Goal: Transaction & Acquisition: Purchase product/service

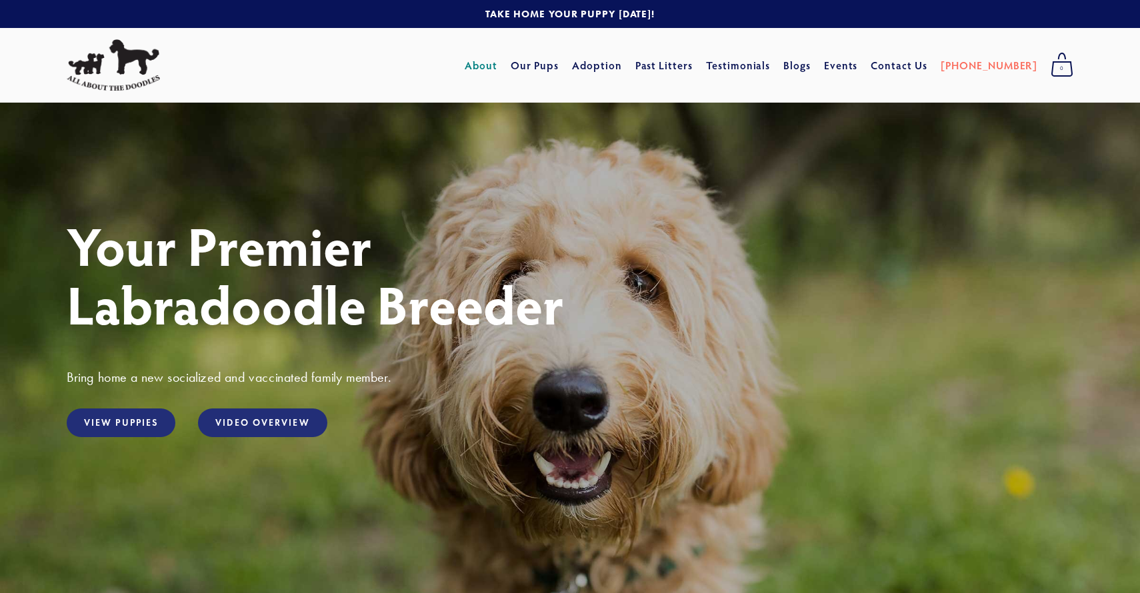
click at [497, 66] on link "About" at bounding box center [481, 65] width 33 height 24
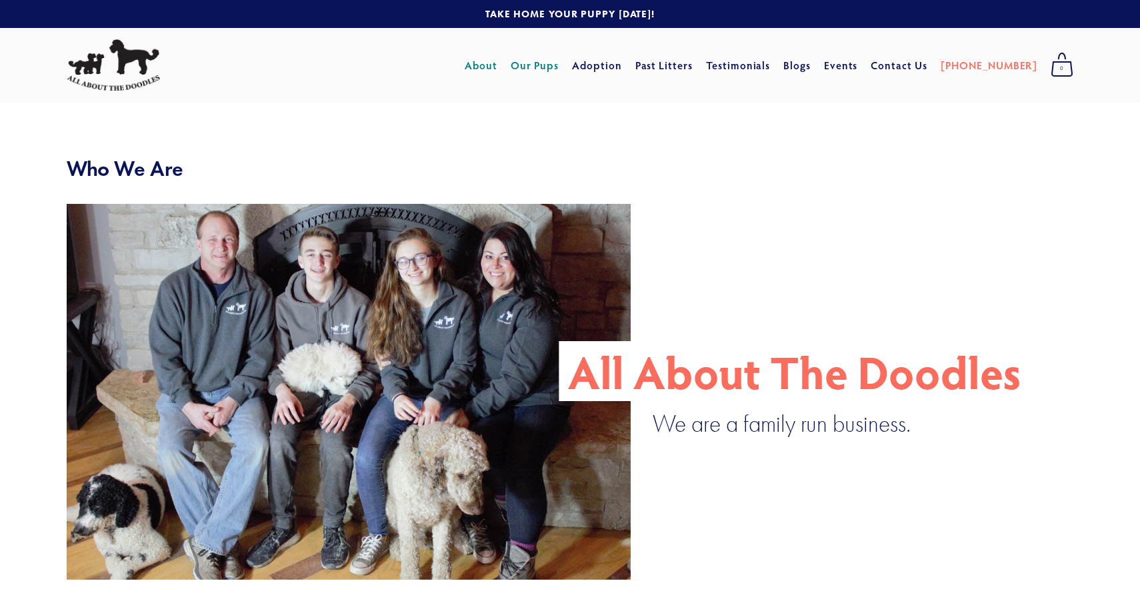
click at [559, 67] on link "Our Pups" at bounding box center [535, 65] width 49 height 24
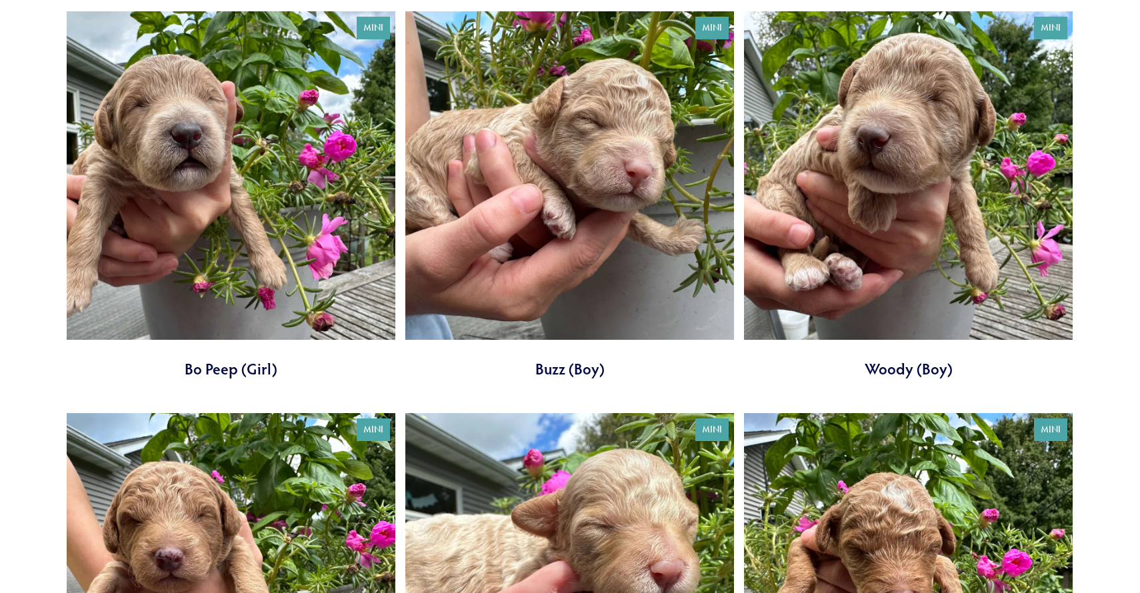
scroll to position [2517, 0]
click at [619, 250] on link at bounding box center [569, 196] width 329 height 369
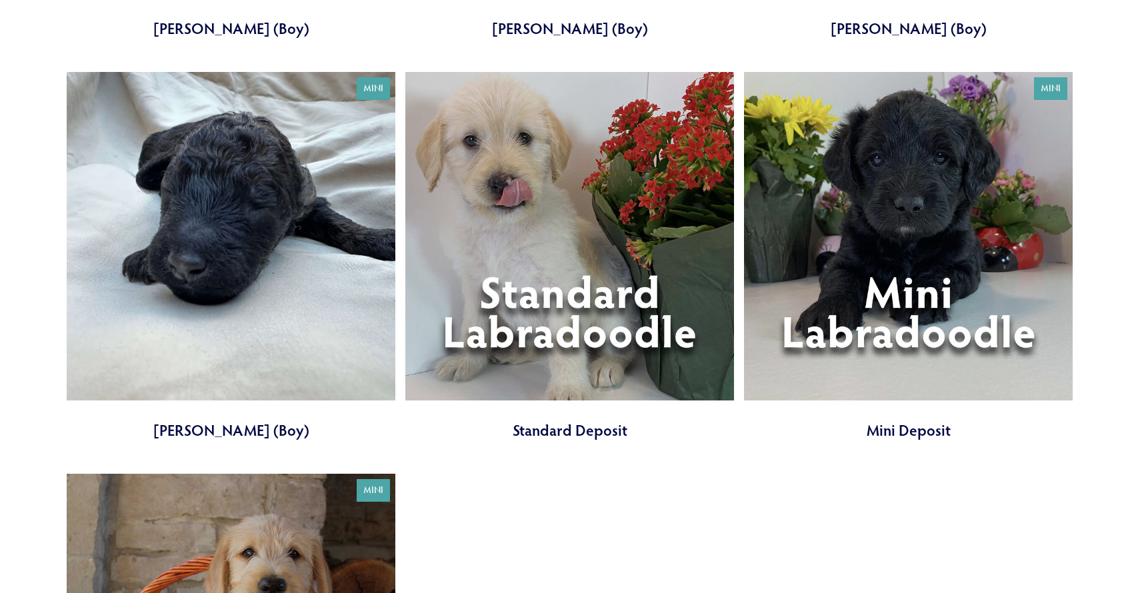
scroll to position [4033, 0]
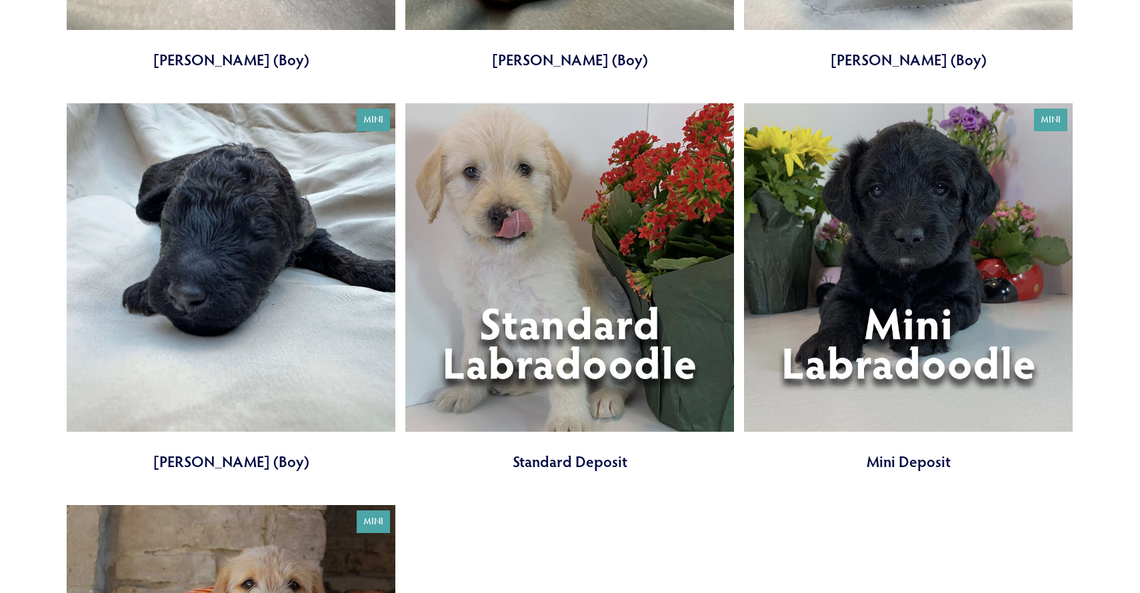
click at [849, 228] on link at bounding box center [908, 287] width 329 height 369
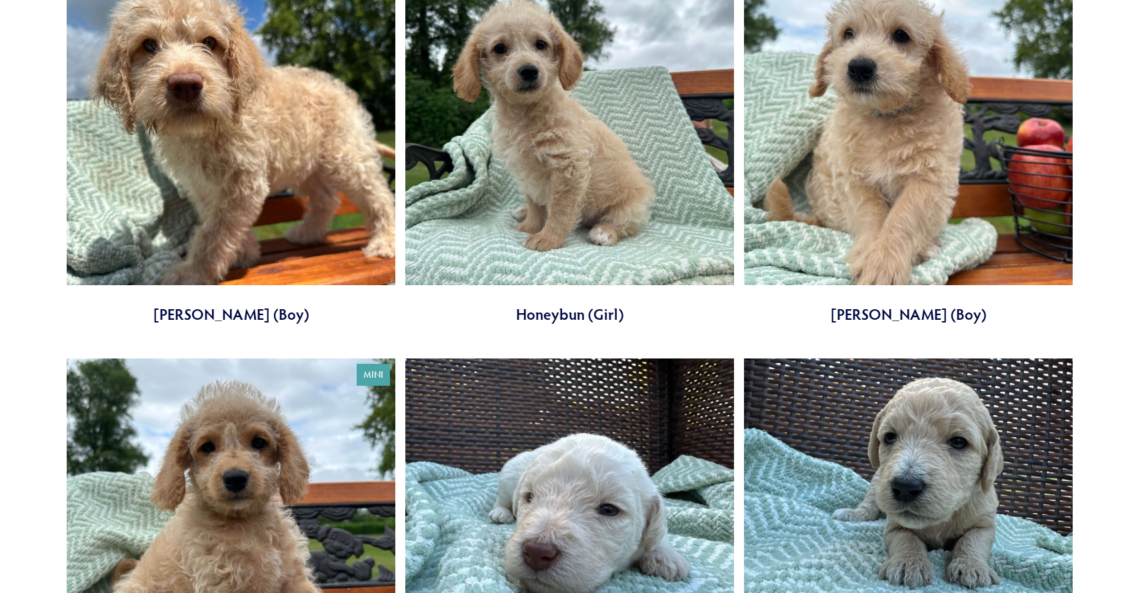
scroll to position [1077, 0]
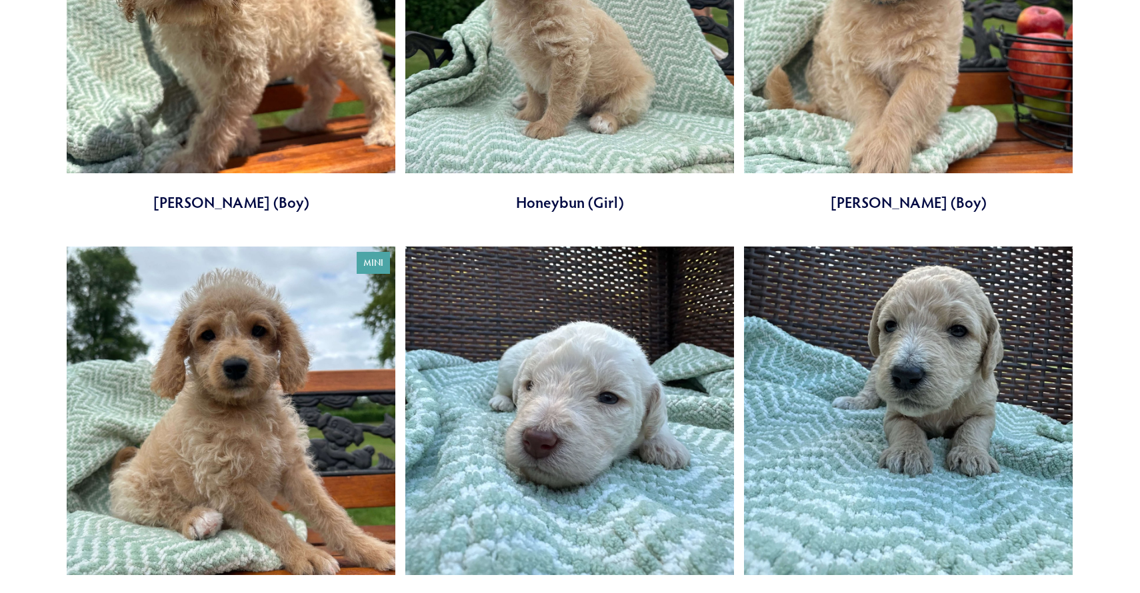
click at [236, 316] on link at bounding box center [231, 431] width 329 height 369
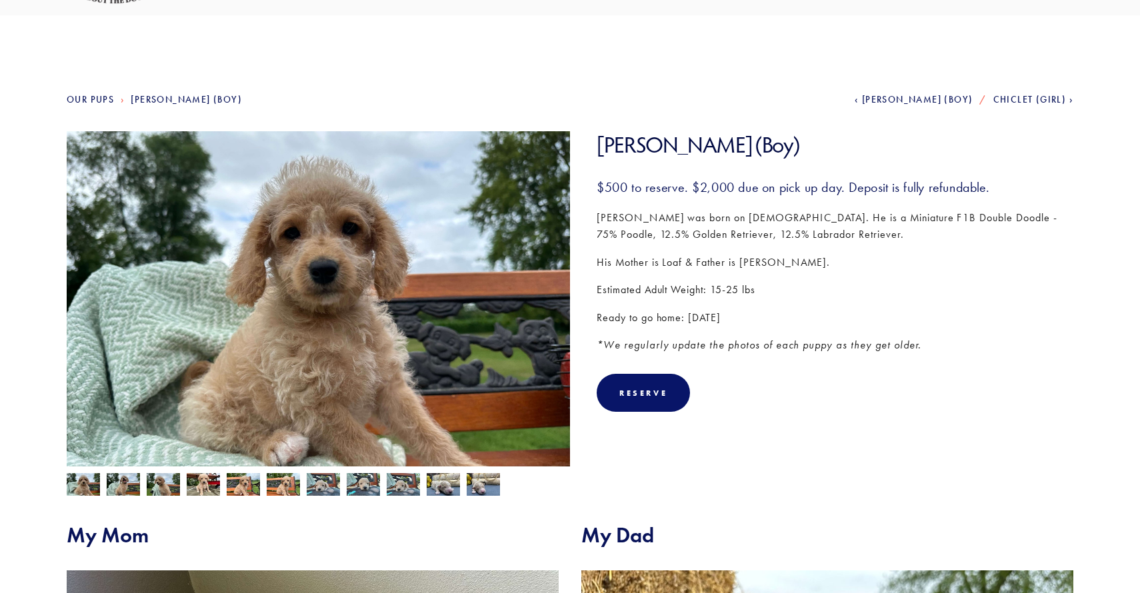
scroll to position [585, 0]
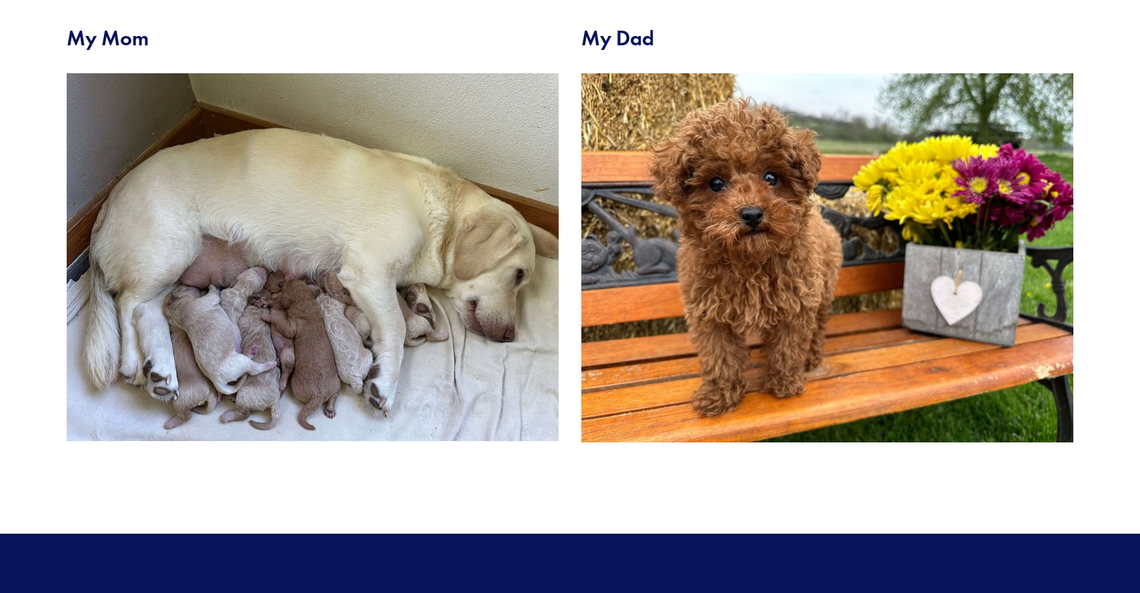
click at [730, 289] on img at bounding box center [827, 257] width 492 height 369
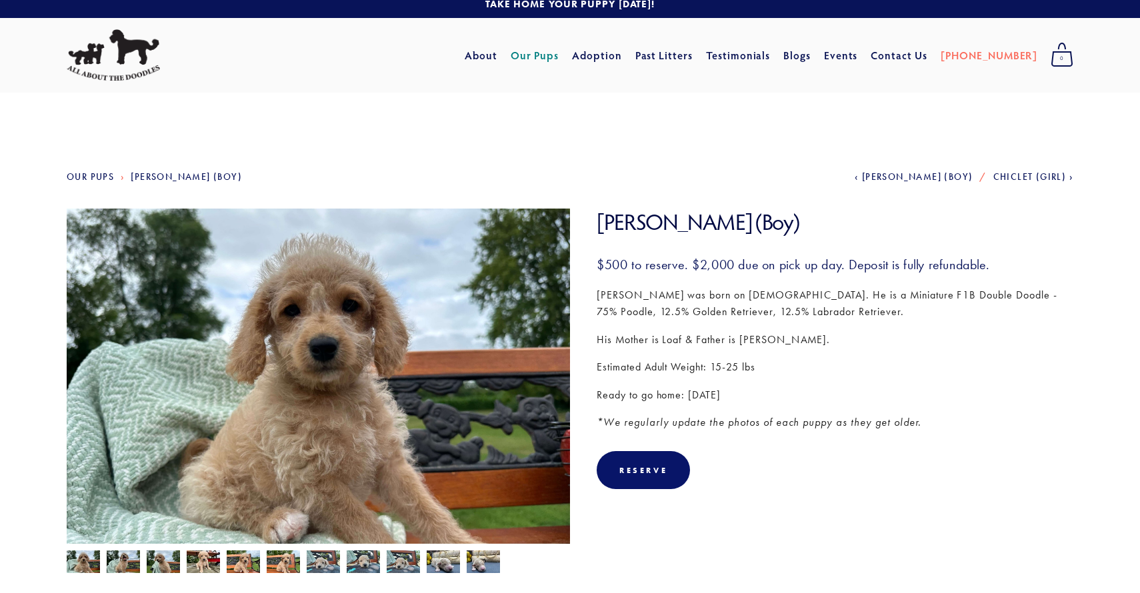
scroll to position [0, 0]
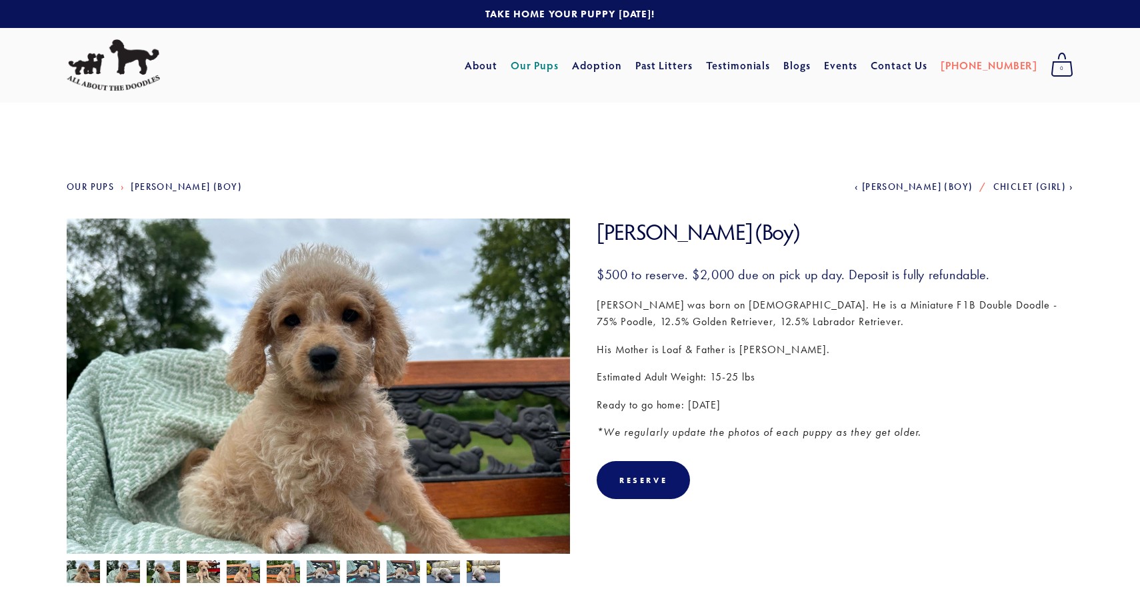
click at [559, 61] on link "Our Pups" at bounding box center [535, 65] width 49 height 24
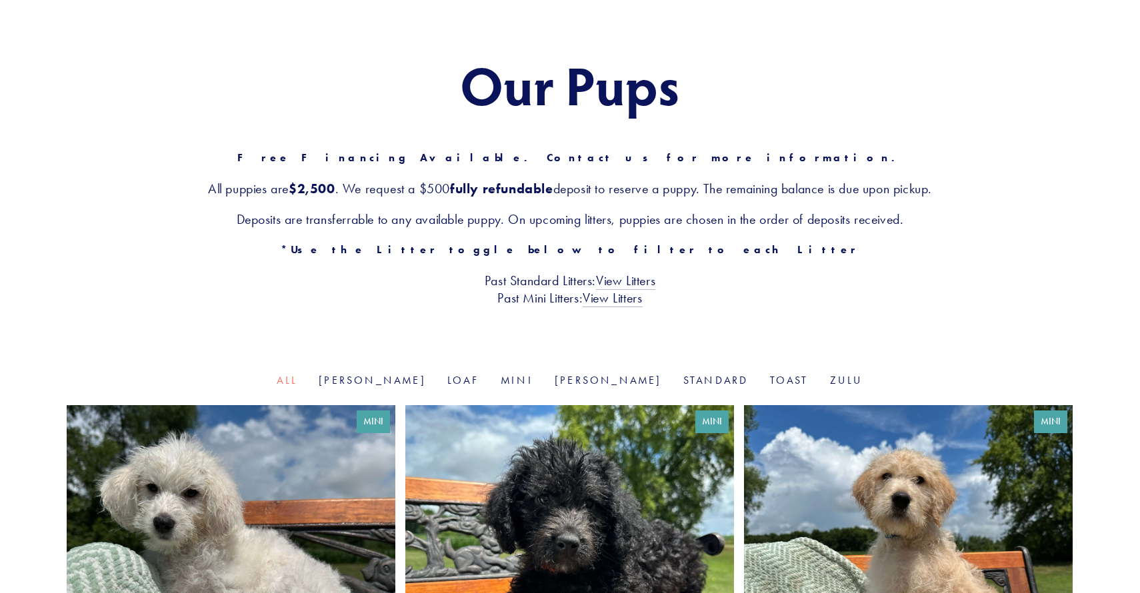
scroll to position [117, 0]
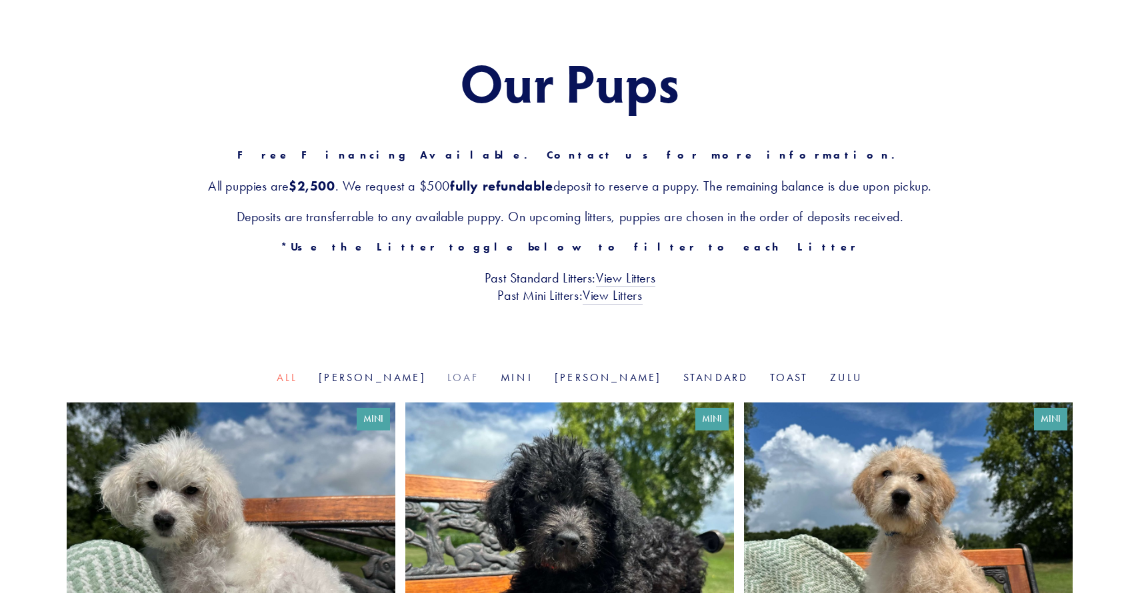
click at [474, 379] on link "Loaf" at bounding box center [463, 377] width 32 height 13
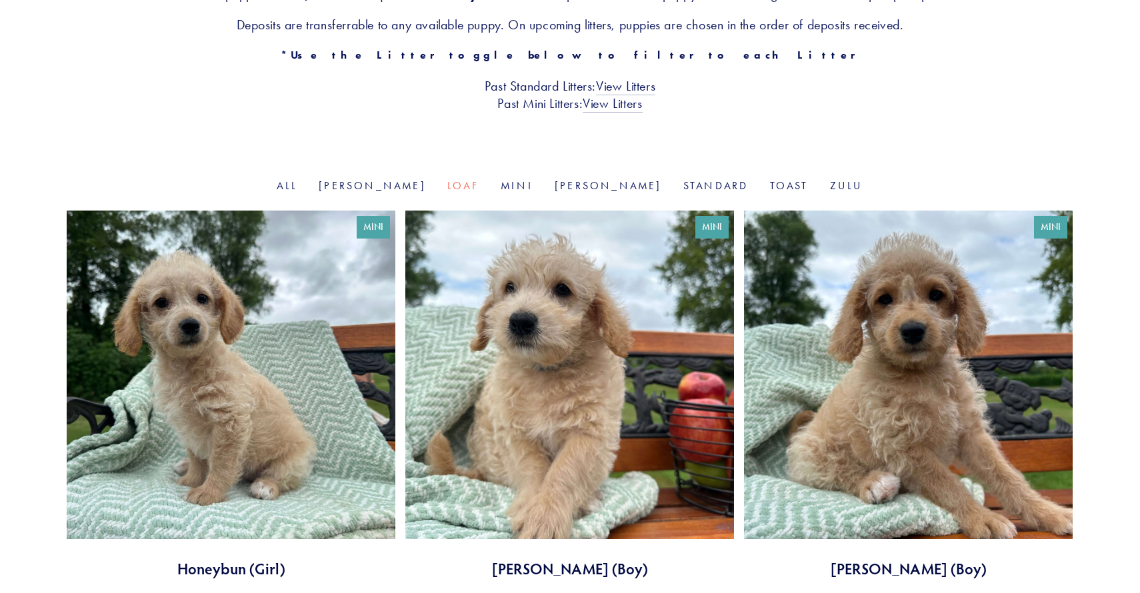
scroll to position [305, 0]
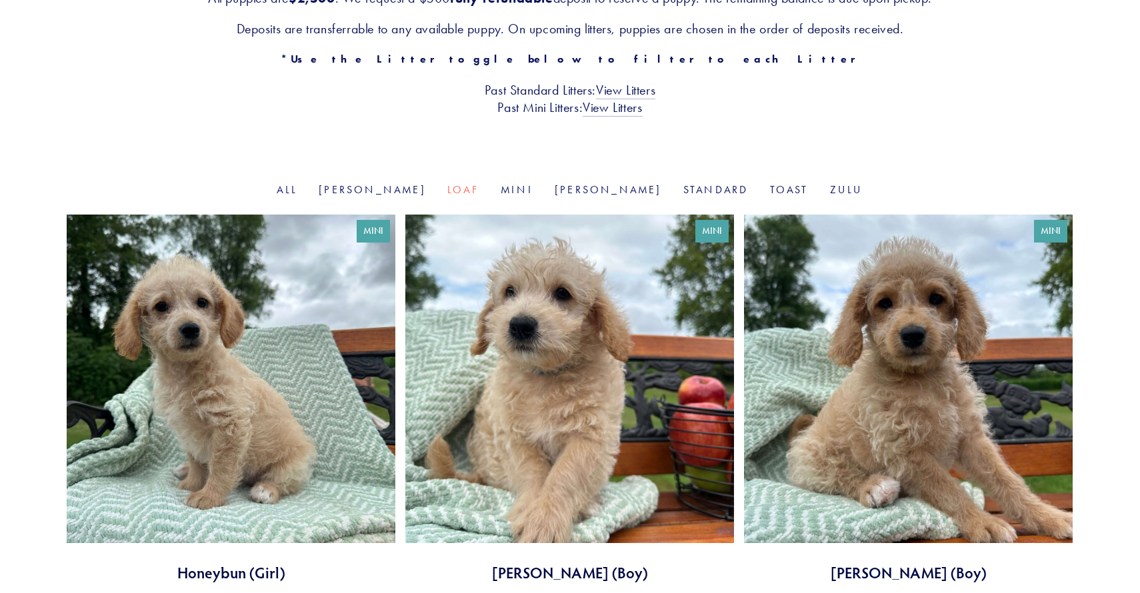
click at [928, 280] on link at bounding box center [908, 399] width 329 height 369
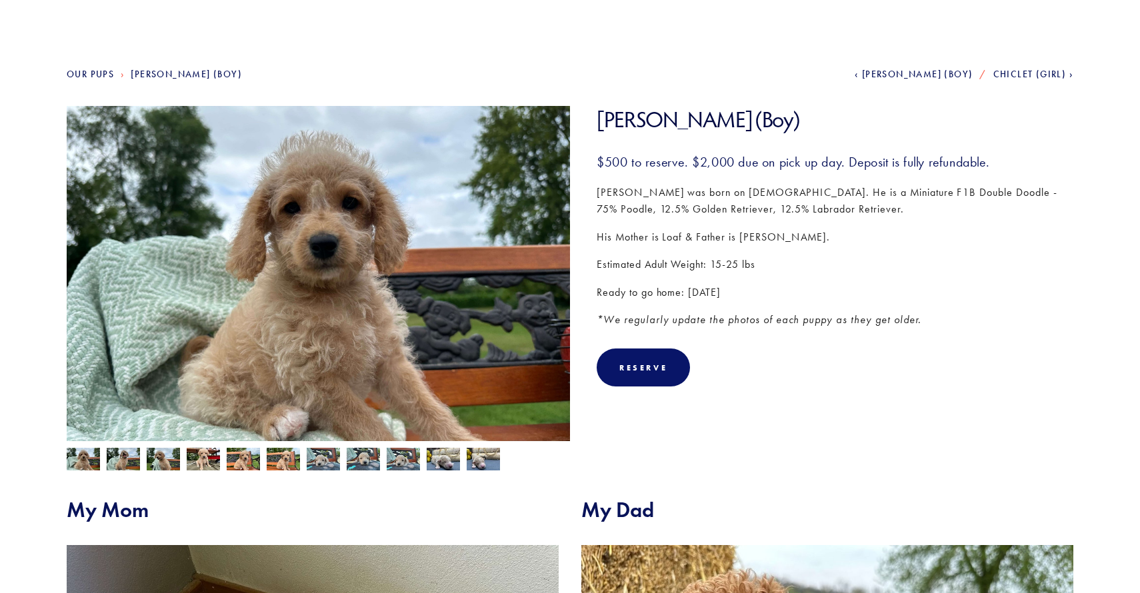
scroll to position [111, 0]
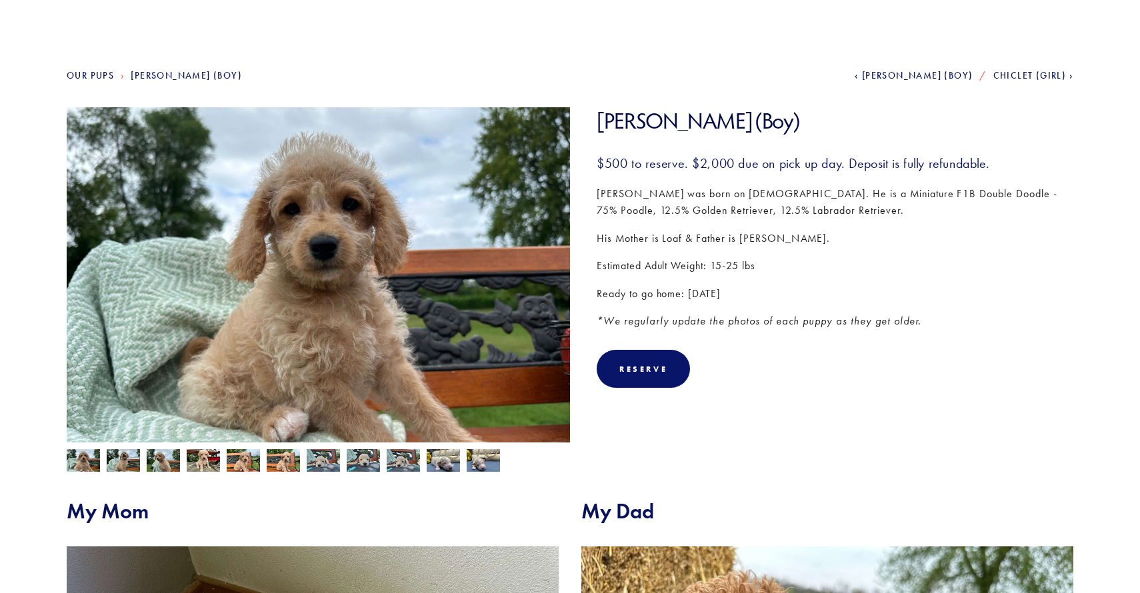
click at [480, 469] on img at bounding box center [483, 460] width 33 height 25
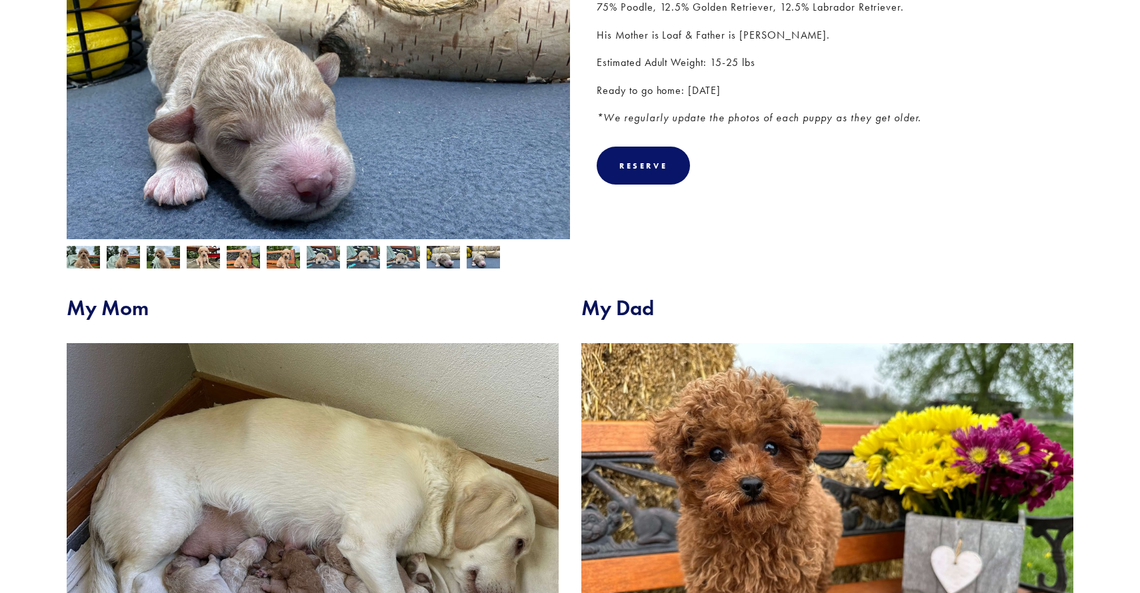
scroll to position [287, 0]
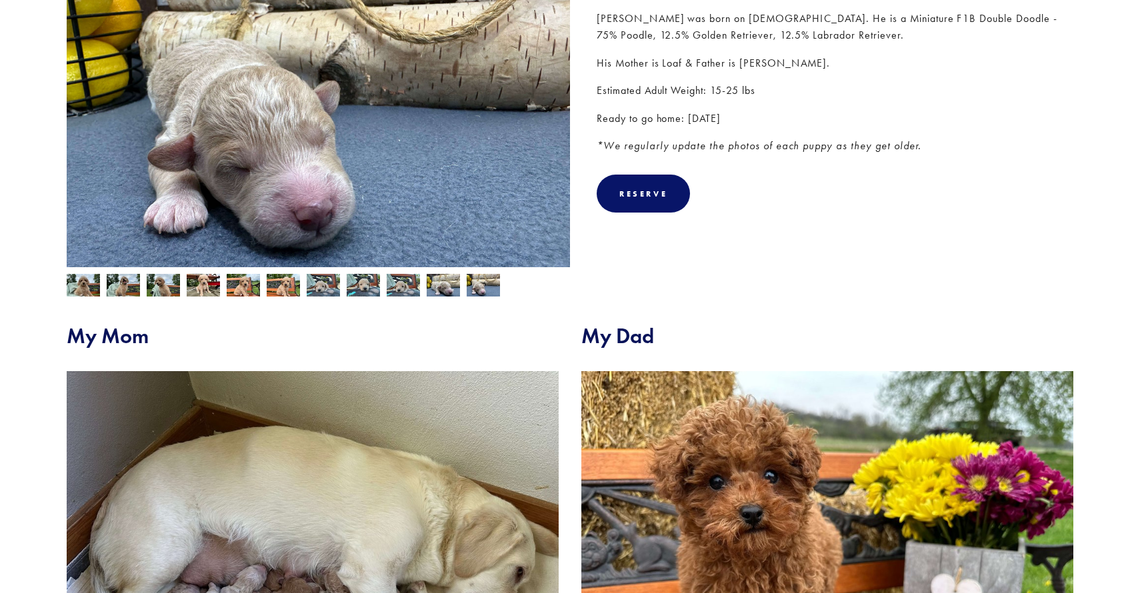
click at [445, 285] on img at bounding box center [443, 285] width 33 height 25
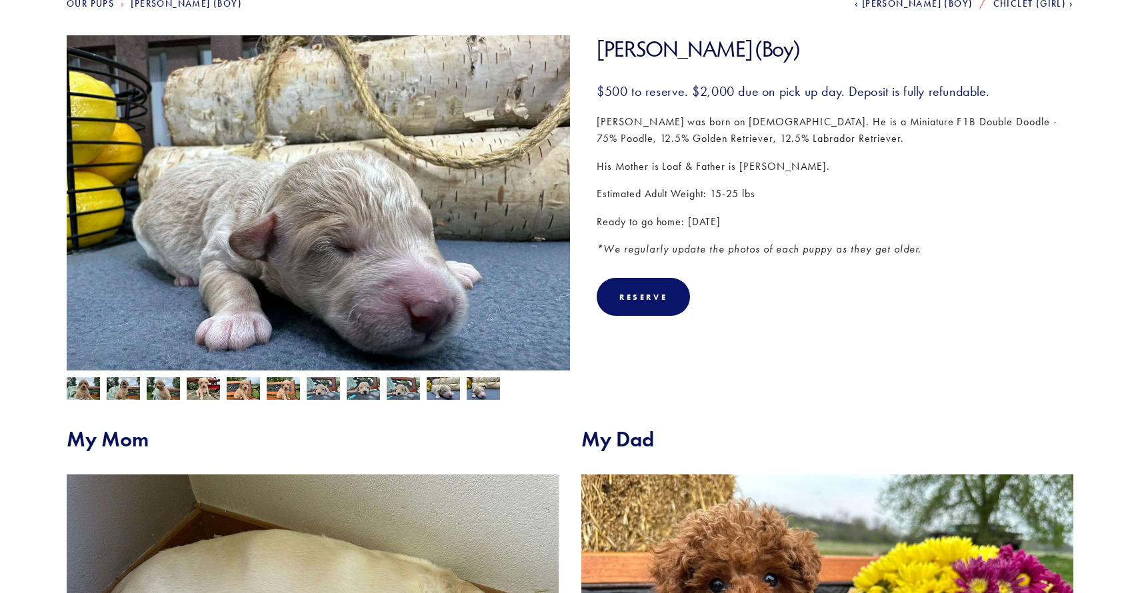
scroll to position [183, 0]
click at [395, 393] on img at bounding box center [403, 390] width 33 height 25
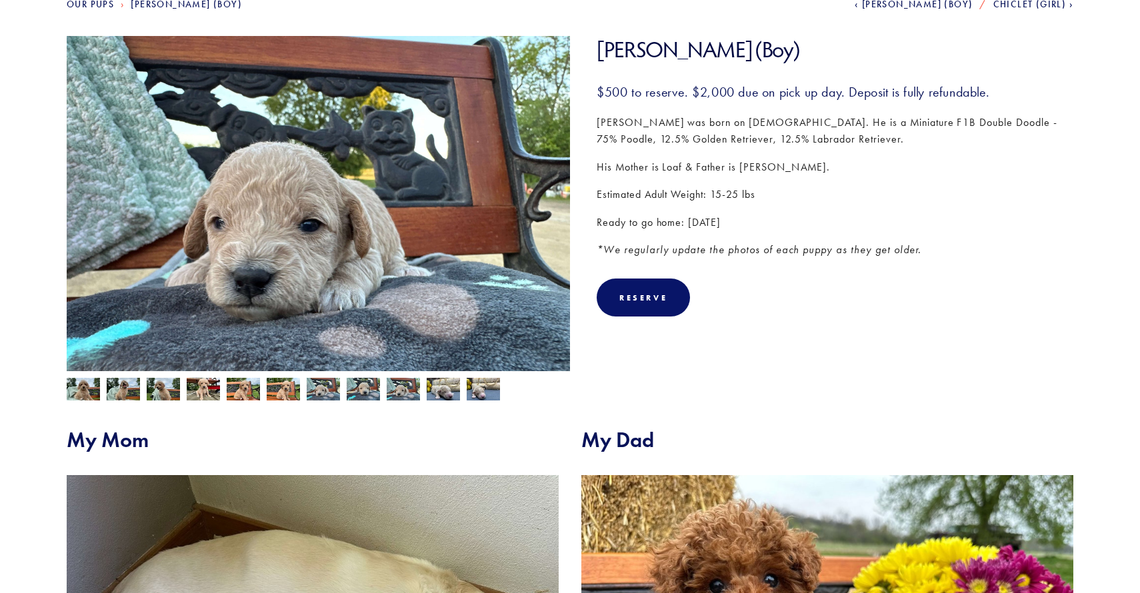
click at [323, 397] on img at bounding box center [323, 389] width 33 height 25
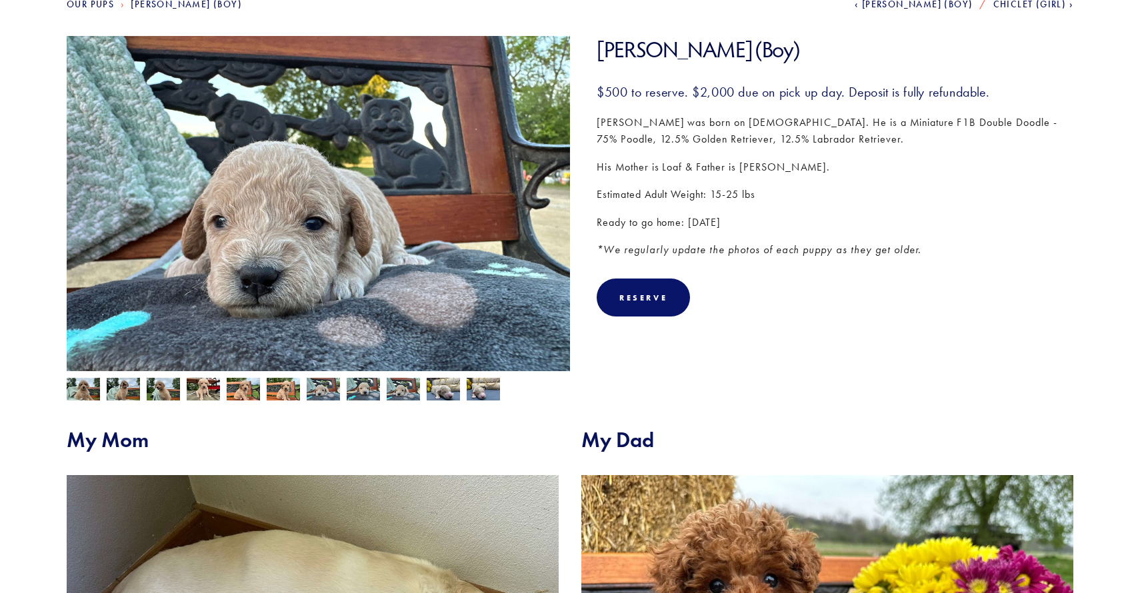
click at [279, 390] on img at bounding box center [283, 390] width 33 height 25
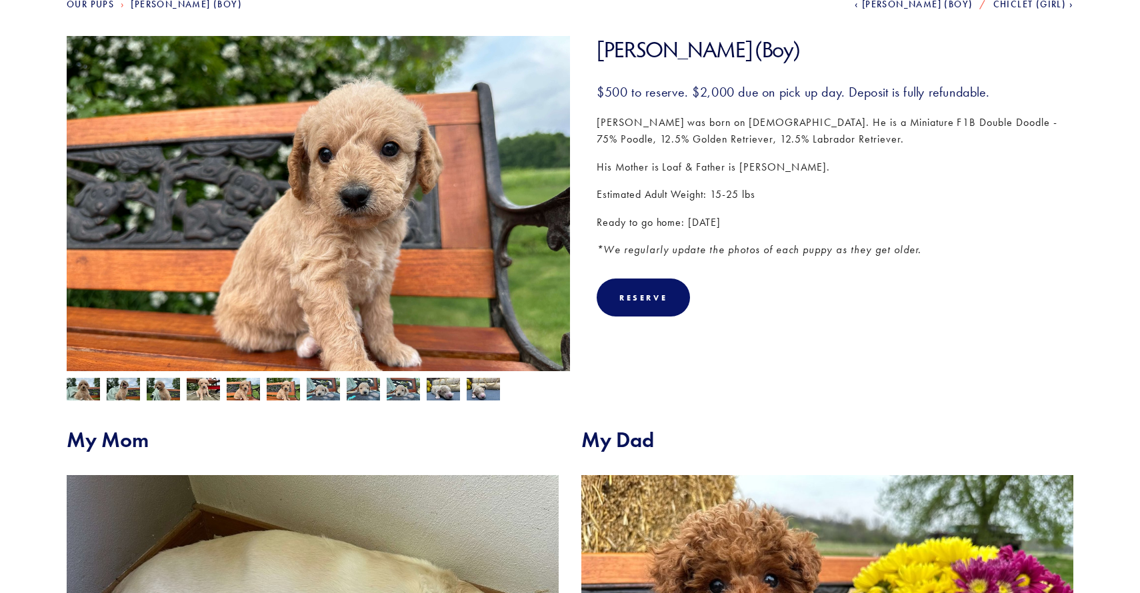
click at [280, 385] on img at bounding box center [283, 390] width 33 height 25
click at [248, 388] on img at bounding box center [243, 390] width 33 height 25
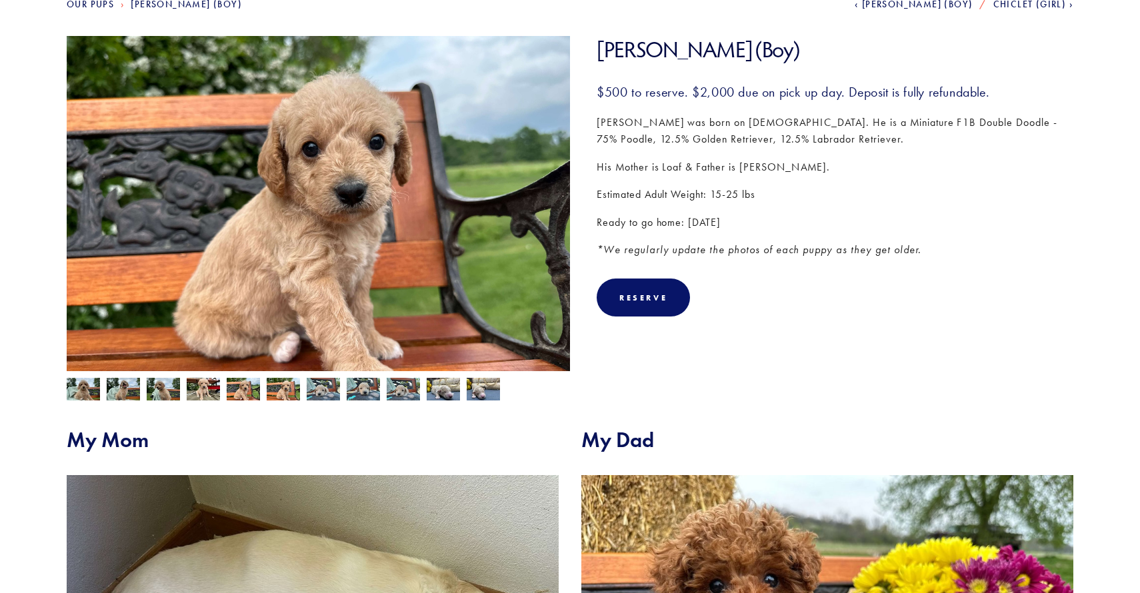
click at [214, 389] on img at bounding box center [203, 390] width 33 height 25
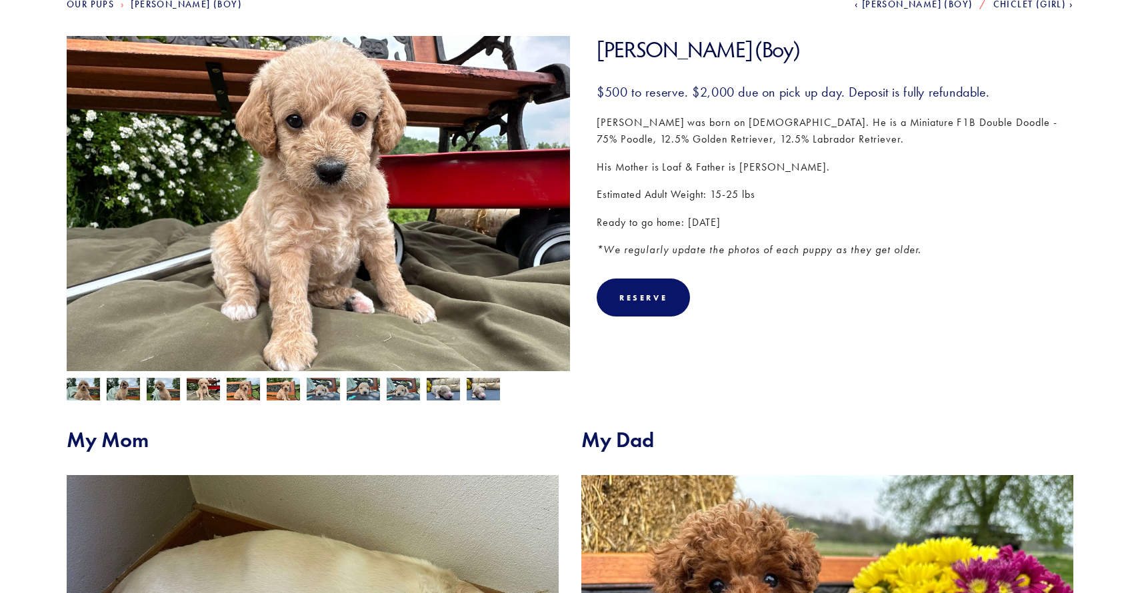
click at [163, 387] on img at bounding box center [163, 390] width 33 height 25
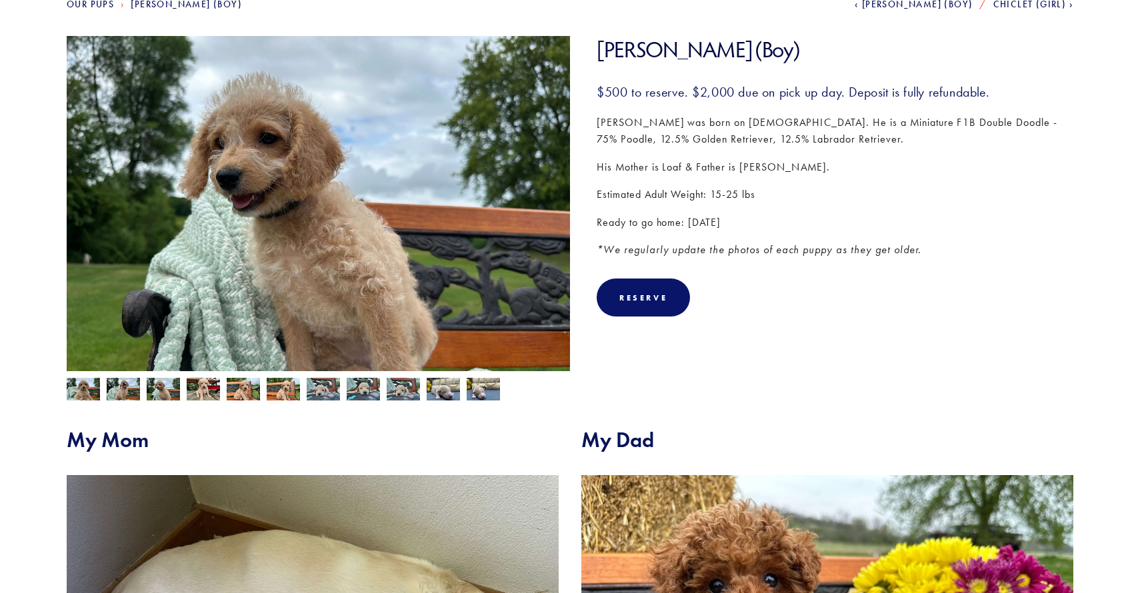
click at [203, 393] on img at bounding box center [203, 390] width 33 height 25
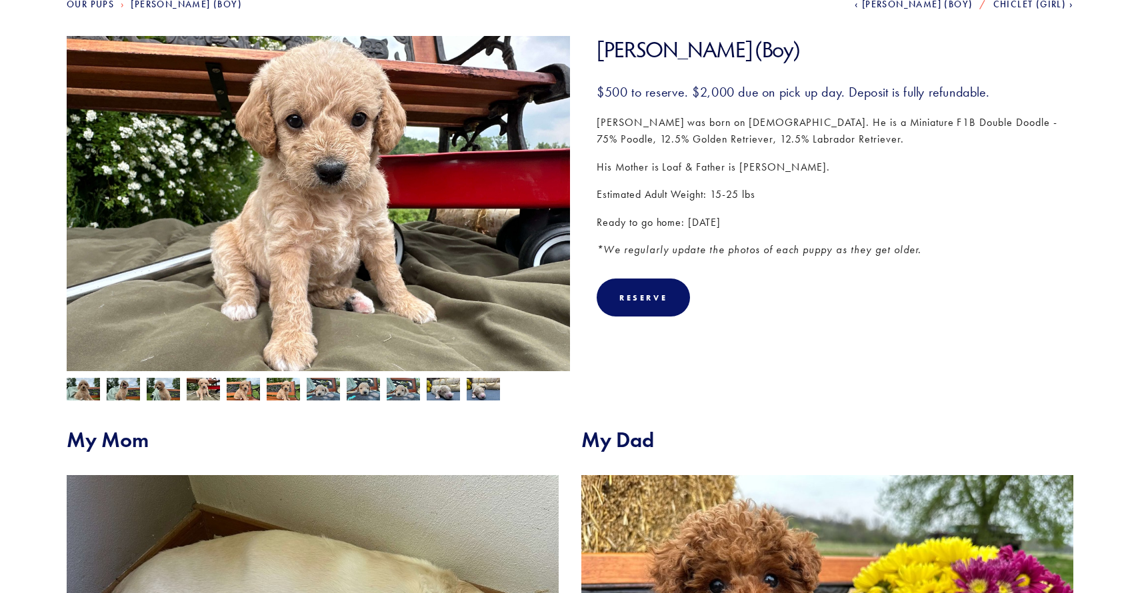
click at [170, 393] on img at bounding box center [163, 390] width 33 height 25
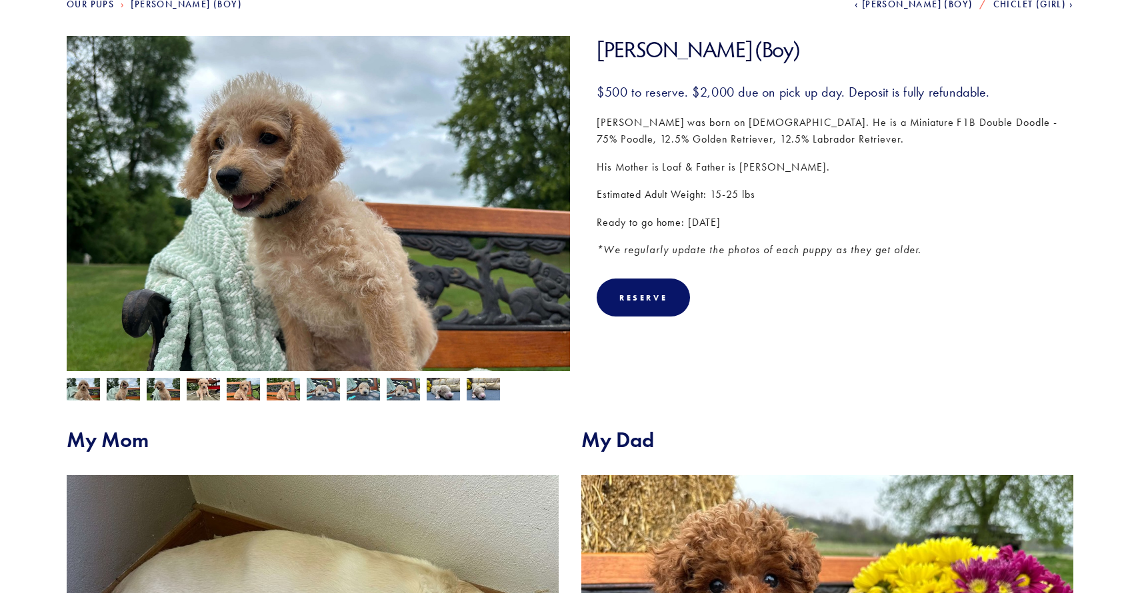
click at [129, 390] on img at bounding box center [123, 390] width 33 height 25
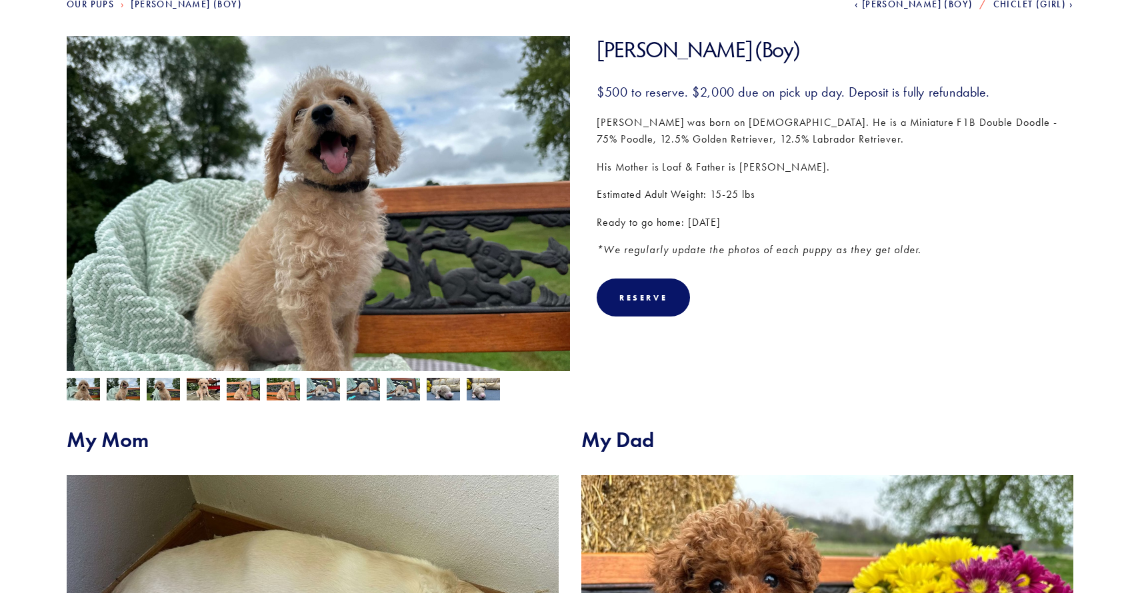
click at [79, 396] on img at bounding box center [83, 390] width 33 height 25
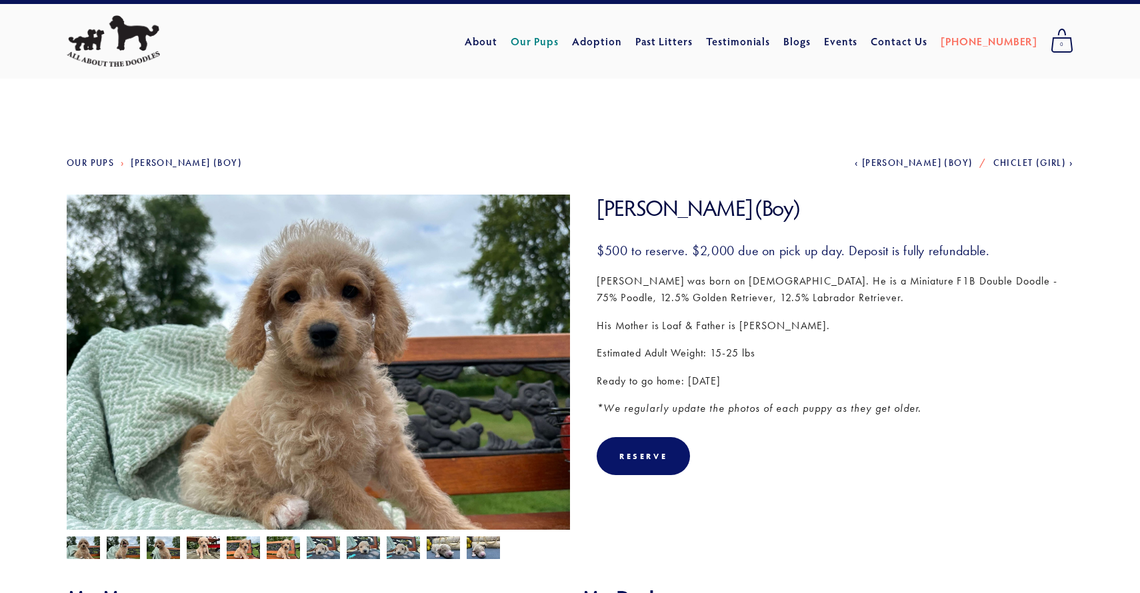
scroll to position [0, 0]
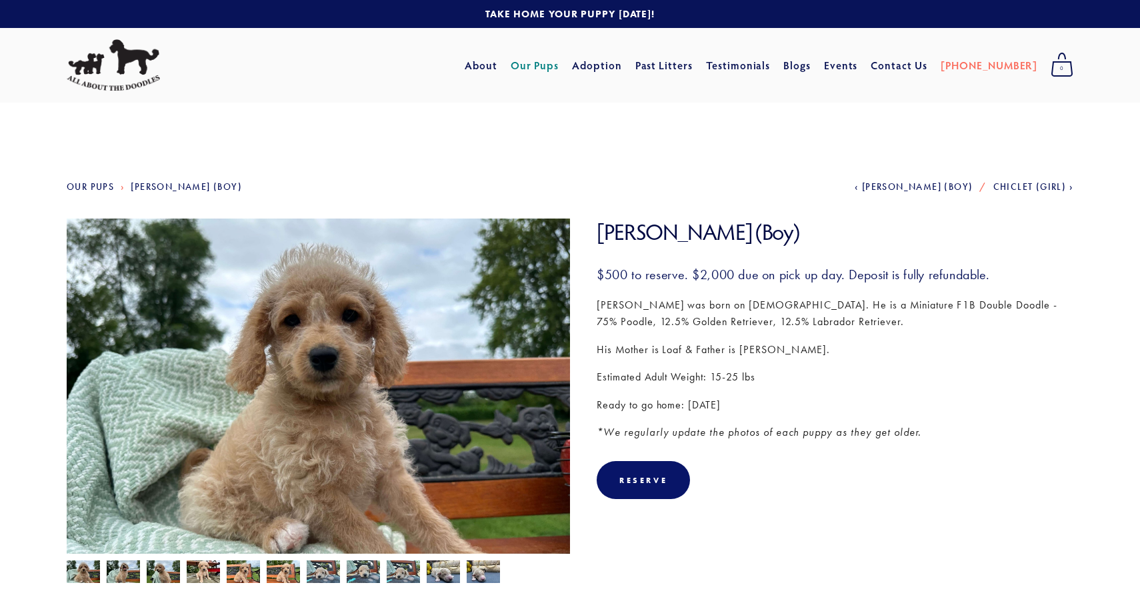
click at [112, 77] on img at bounding box center [113, 65] width 93 height 52
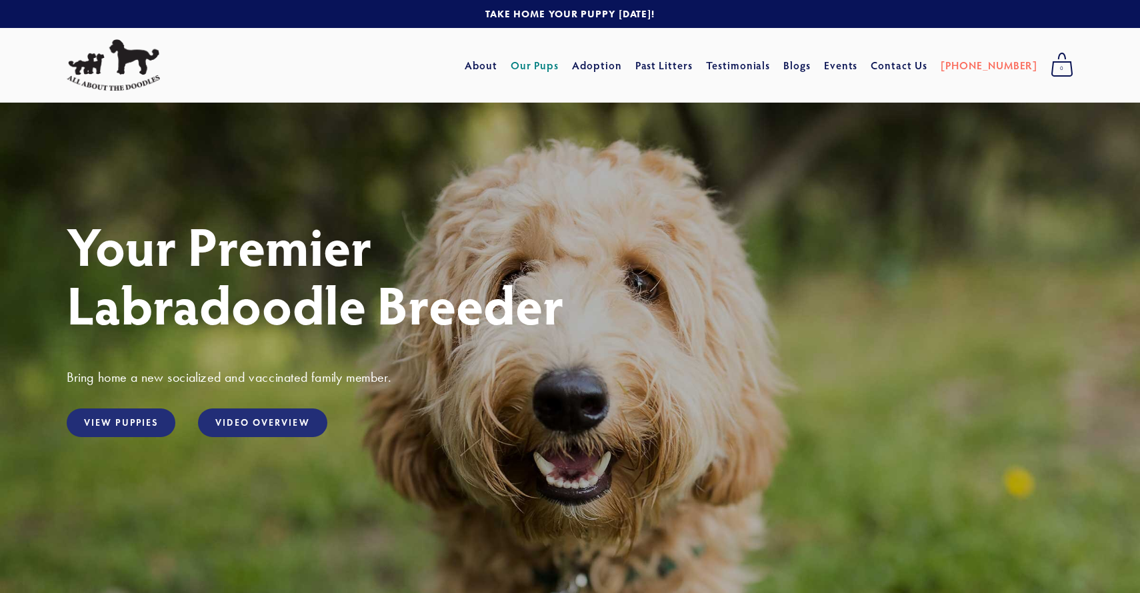
click at [559, 72] on link "Our Pups" at bounding box center [535, 65] width 49 height 24
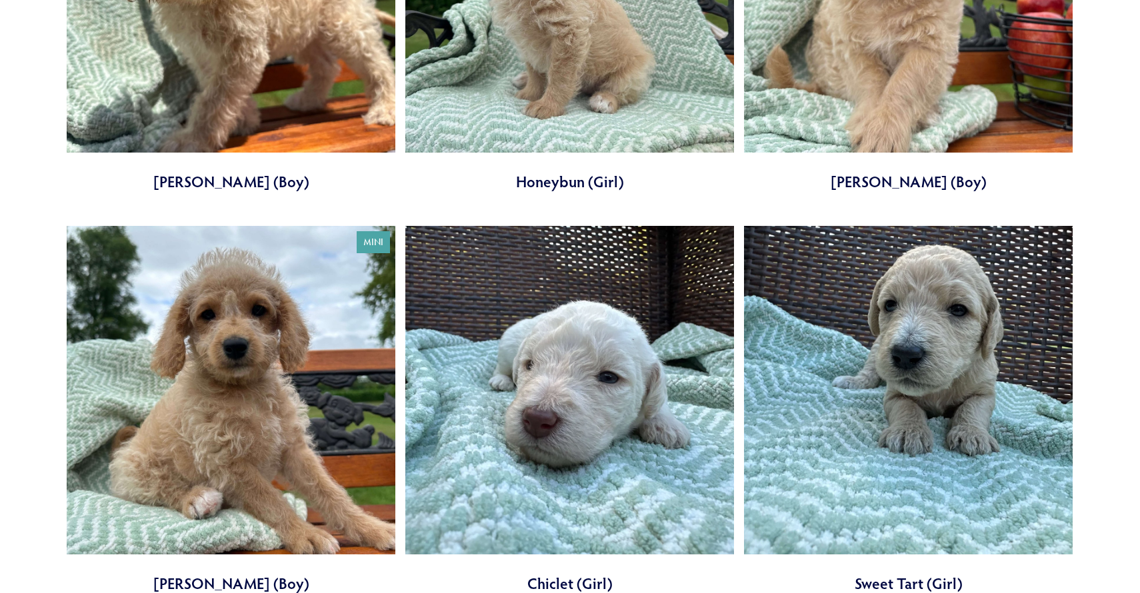
scroll to position [1202, 0]
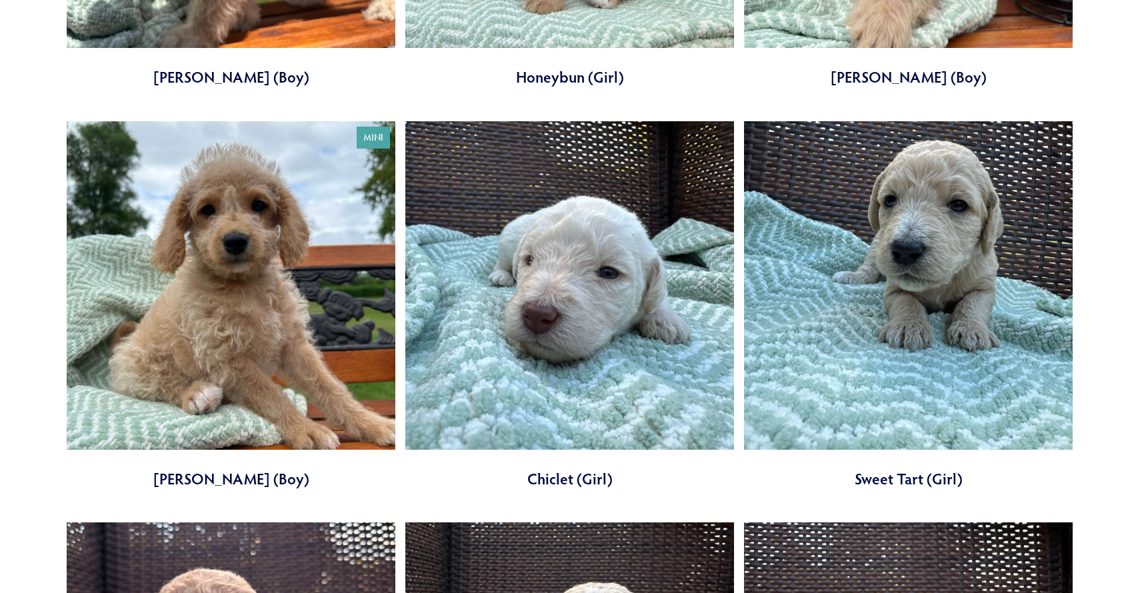
click at [328, 344] on link at bounding box center [231, 305] width 329 height 369
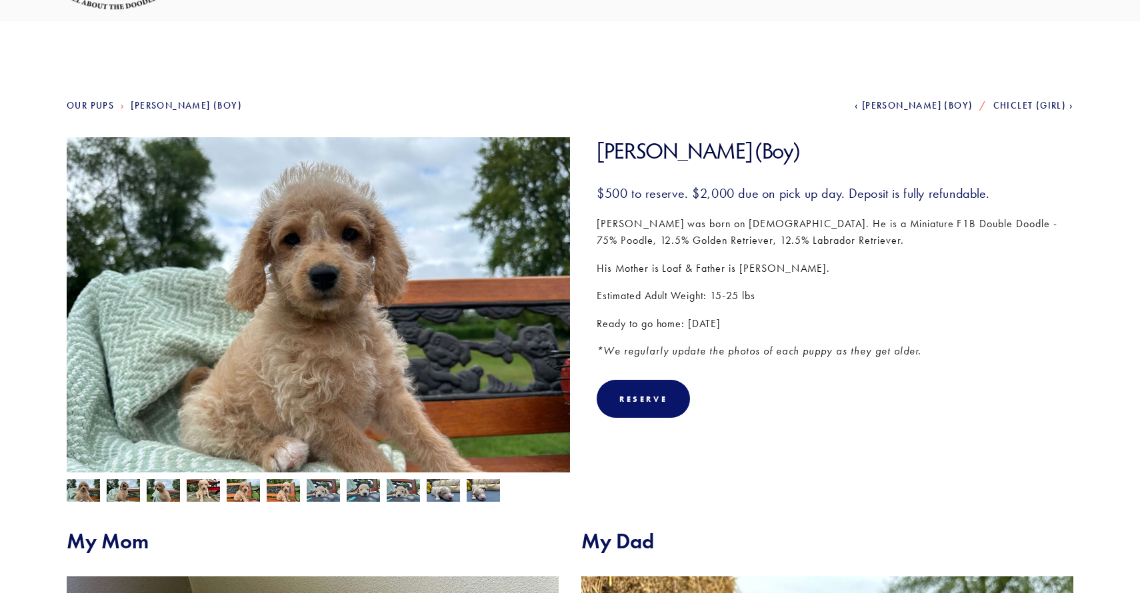
scroll to position [72, 0]
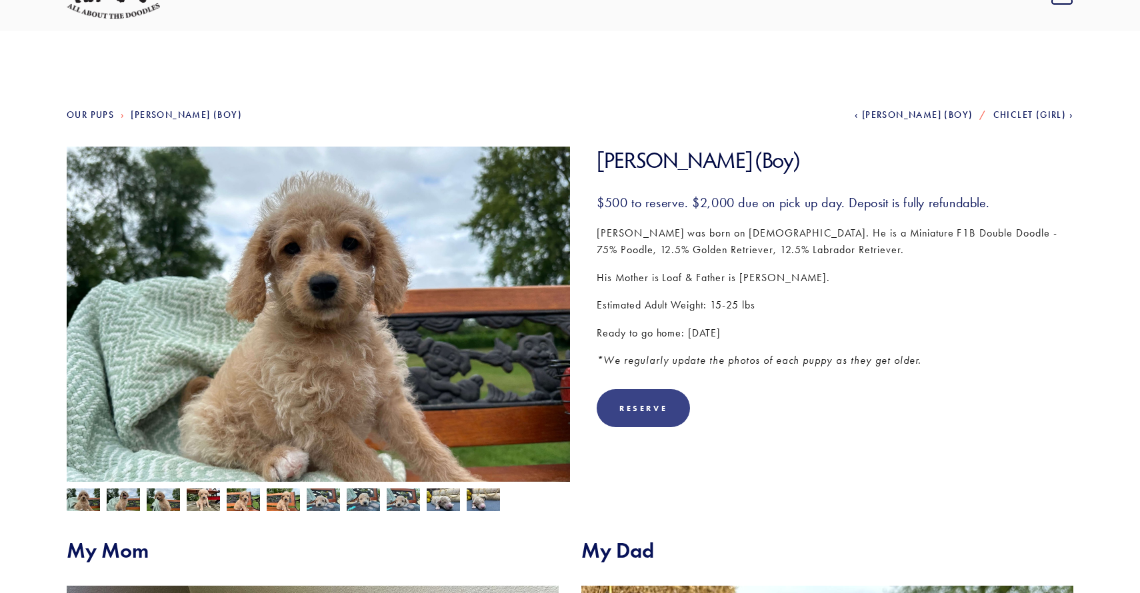
click at [671, 405] on div "Reserve" at bounding box center [643, 408] width 93 height 38
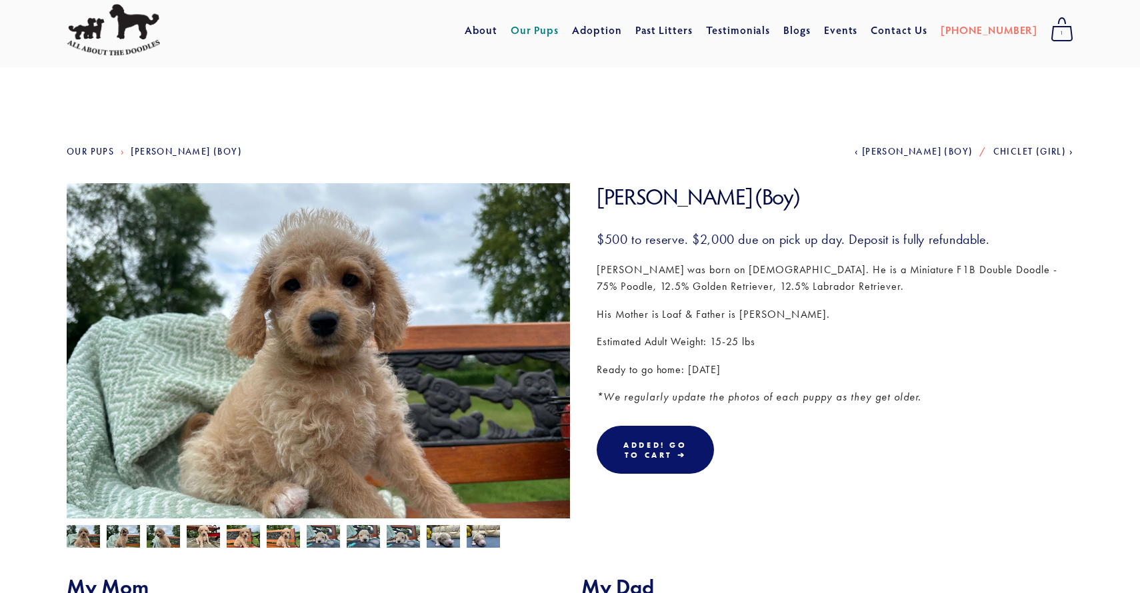
scroll to position [0, 0]
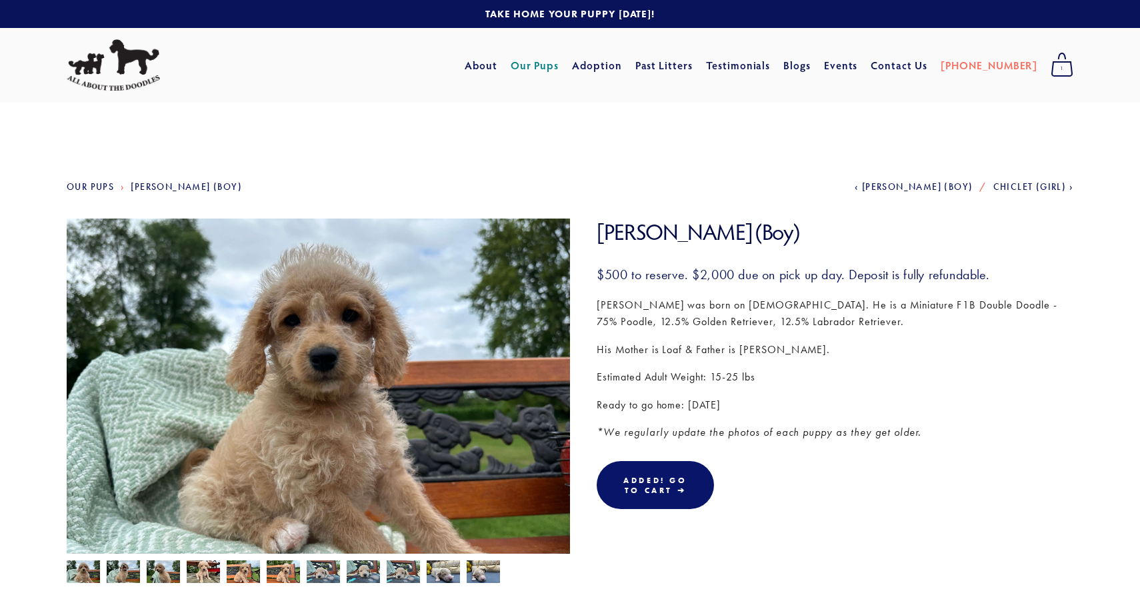
click at [1064, 64] on span "1" at bounding box center [1062, 68] width 23 height 17
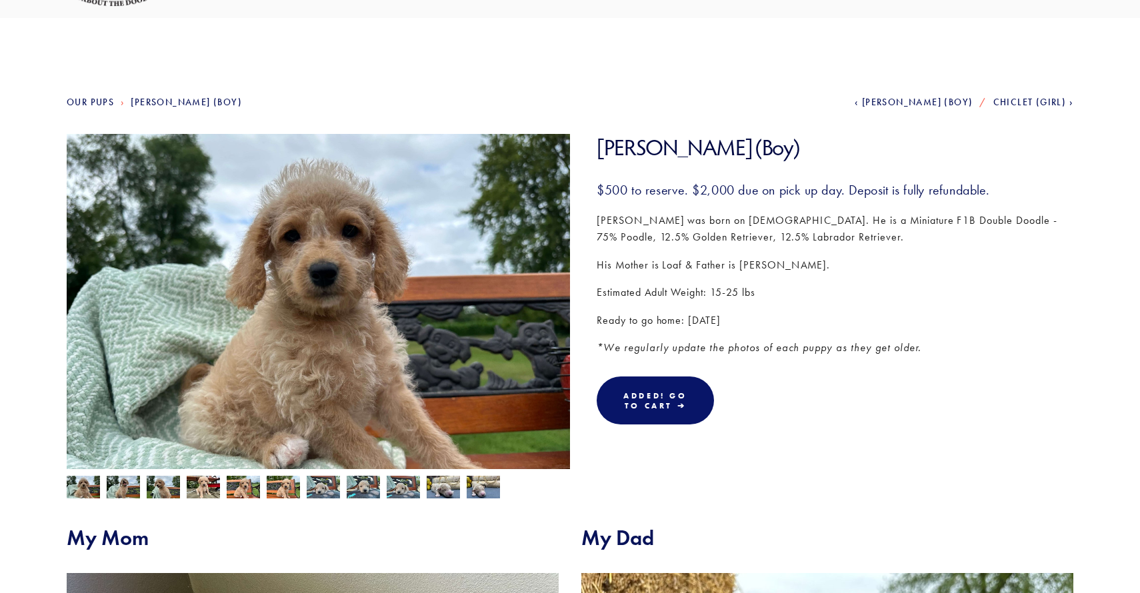
scroll to position [168, 0]
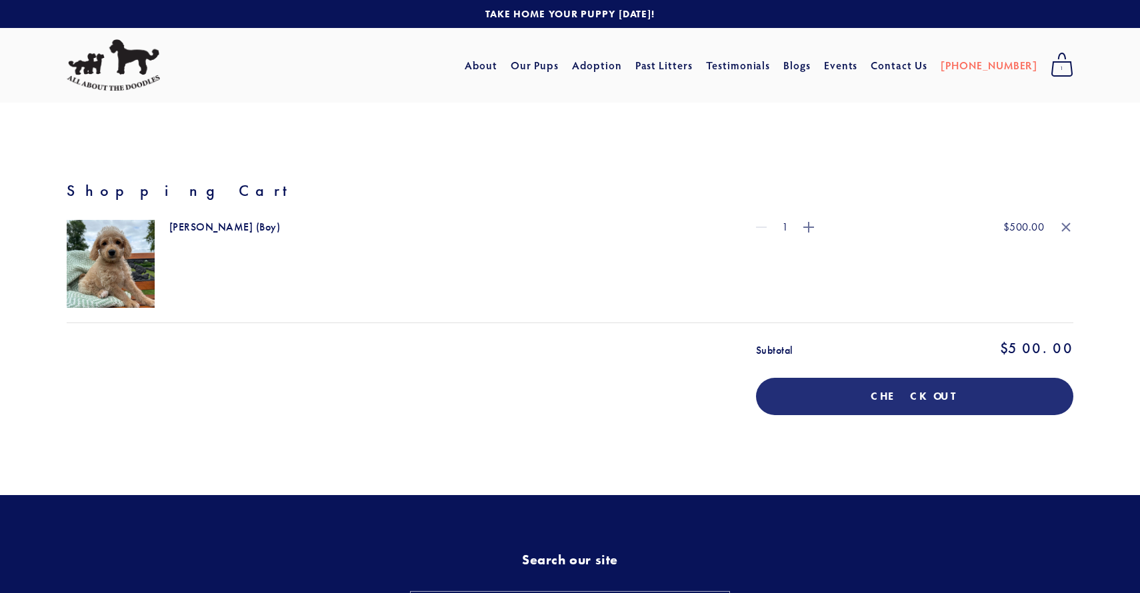
click at [126, 269] on div "Bingaman (Boy) image" at bounding box center [111, 264] width 88 height 88
